Goal: Navigation & Orientation: Find specific page/section

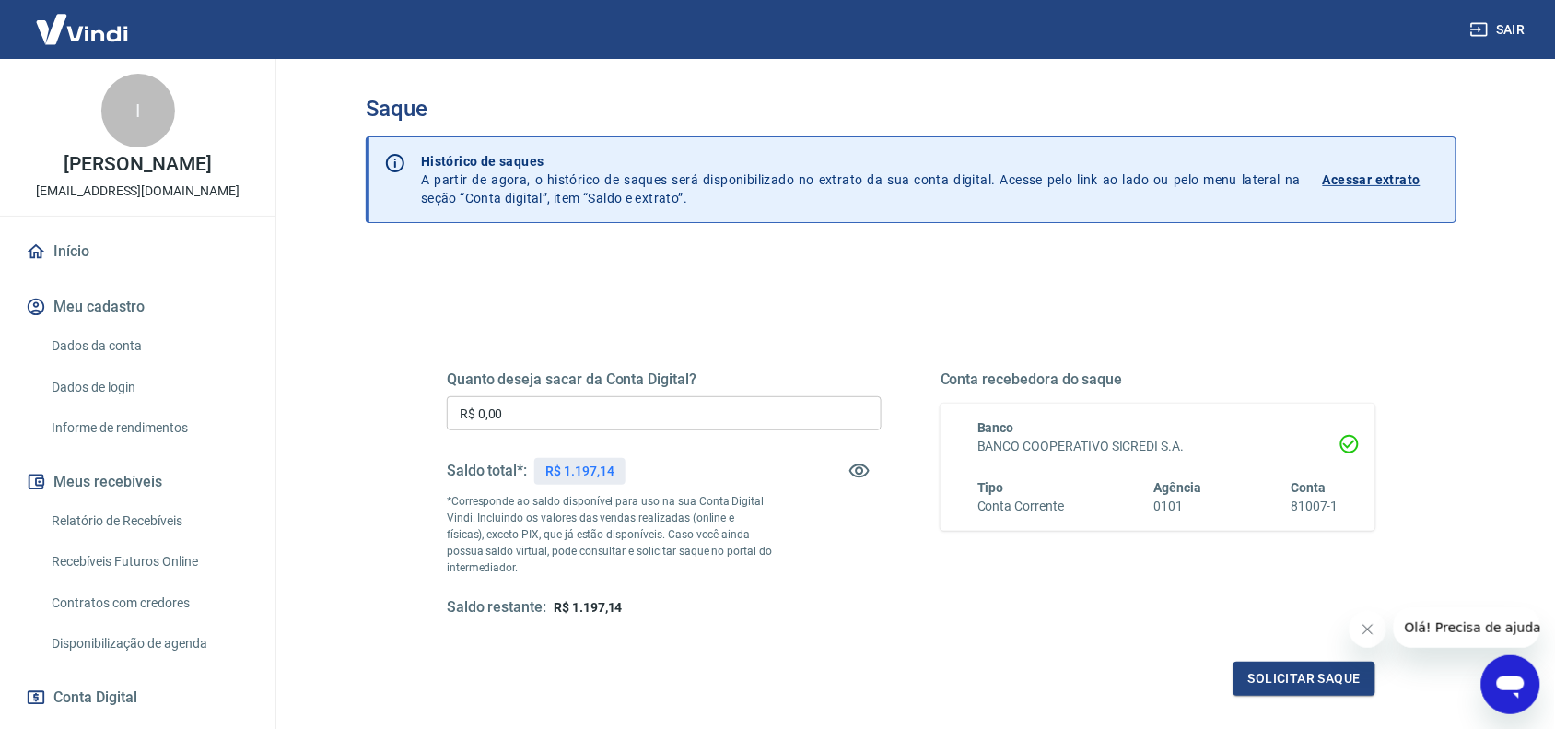
click at [57, 249] on link "Início" at bounding box center [137, 251] width 231 height 41
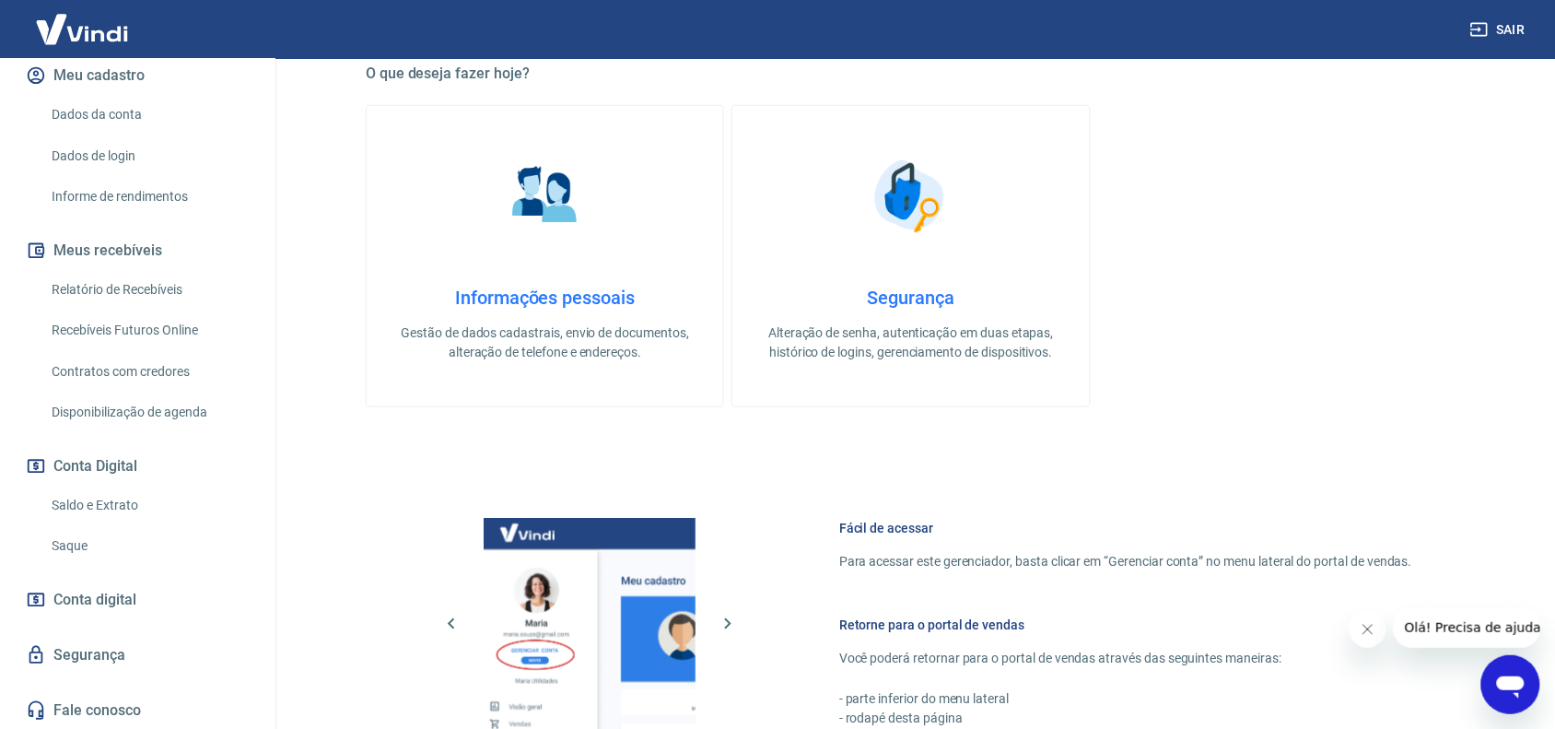
scroll to position [691, 0]
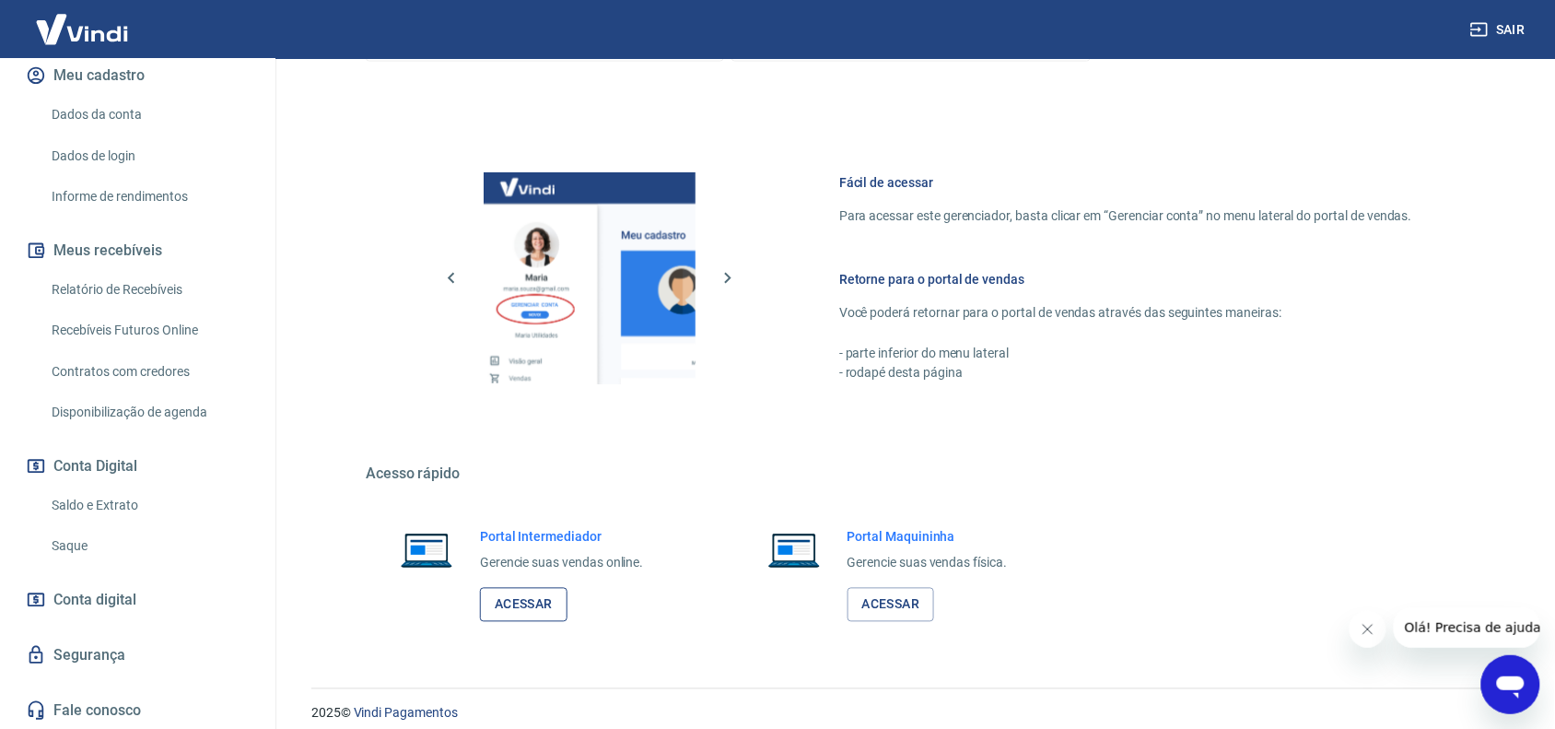
click at [544, 608] on link "Acessar" at bounding box center [524, 605] width 88 height 34
